Goal: Check status: Check status

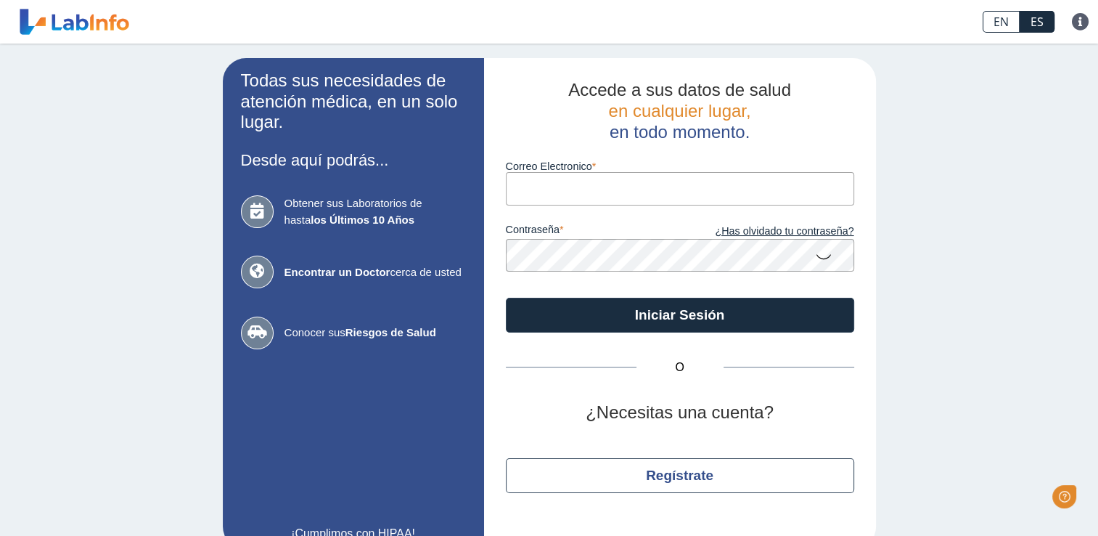
drag, startPoint x: 0, startPoint y: 0, endPoint x: 550, endPoint y: 190, distance: 582.2
click at [550, 190] on input "Correo Electronico" at bounding box center [680, 188] width 348 height 33
type input "[EMAIL_ADDRESS][DOMAIN_NAME]"
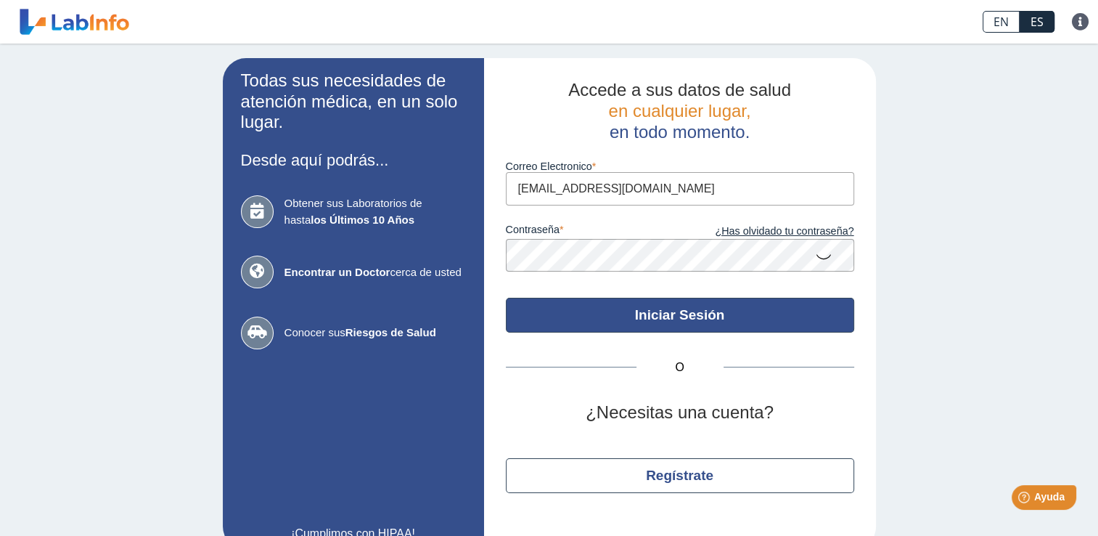
click at [816, 306] on button "Iniciar Sesión" at bounding box center [680, 315] width 348 height 35
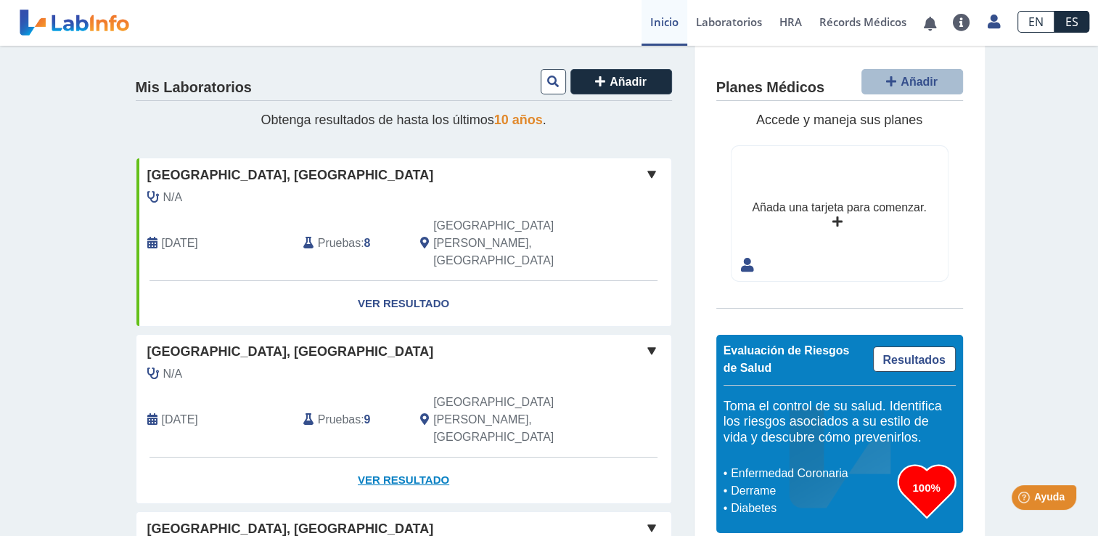
click at [412, 457] on link "Ver Resultado" at bounding box center [403, 480] width 535 height 46
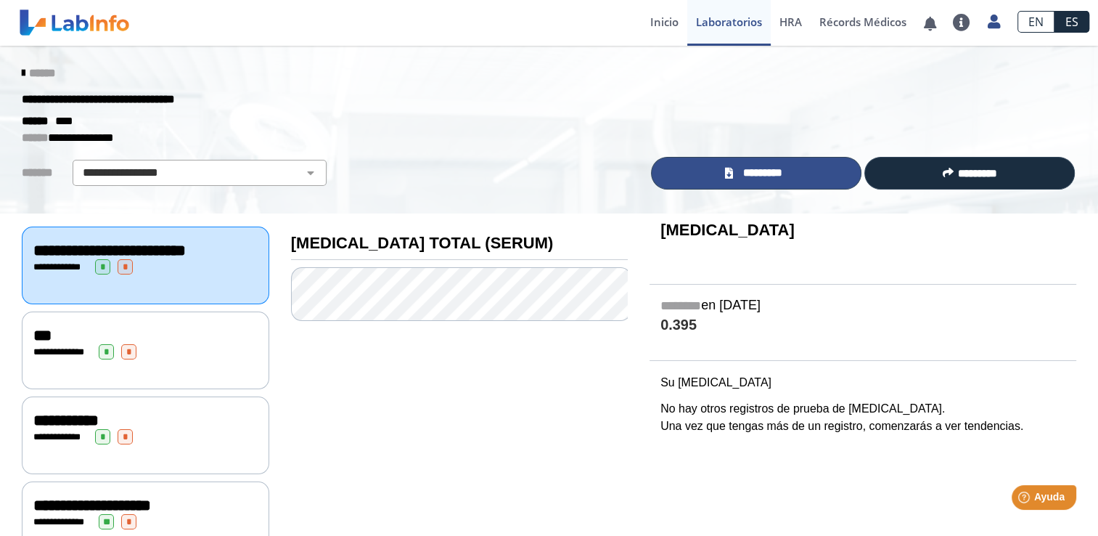
click at [737, 163] on link "*********" at bounding box center [756, 173] width 211 height 33
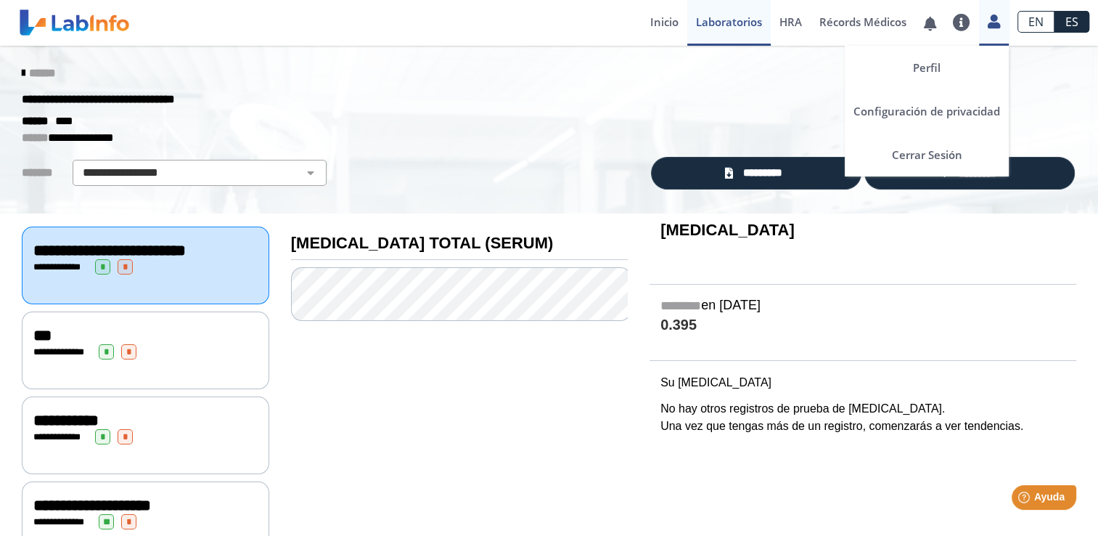
click at [991, 22] on icon at bounding box center [994, 21] width 12 height 11
click at [918, 154] on link "Cerrar Sesión" at bounding box center [927, 155] width 164 height 44
